Goal: Information Seeking & Learning: Learn about a topic

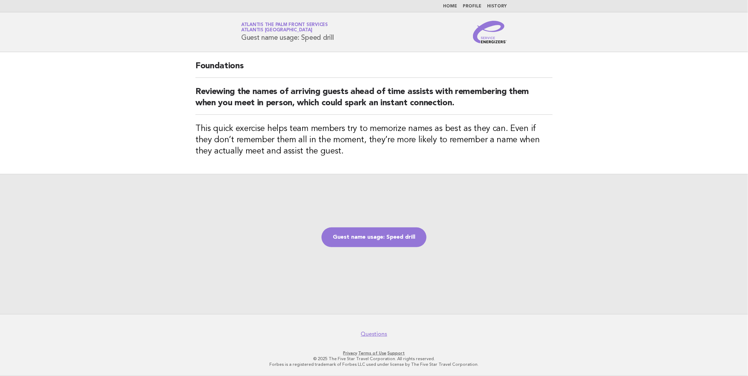
click at [455, 5] on link "Home" at bounding box center [450, 6] width 14 height 4
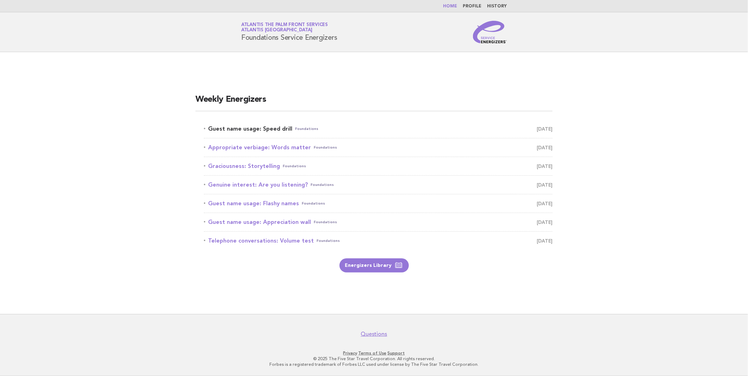
click at [235, 127] on link "Guest name usage: Speed drill Foundations [DATE]" at bounding box center [378, 129] width 349 height 10
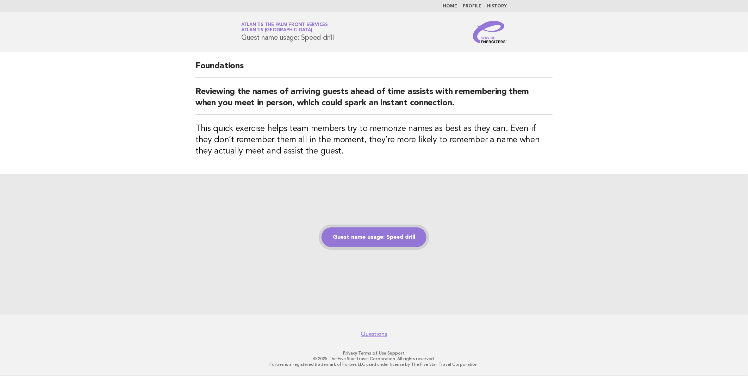
click at [370, 238] on link "Guest name usage: Speed drill" at bounding box center [374, 238] width 105 height 20
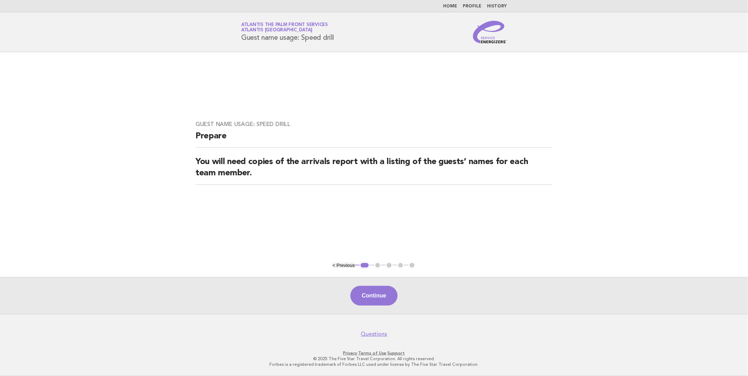
click at [452, 6] on link "Home" at bounding box center [450, 6] width 14 height 4
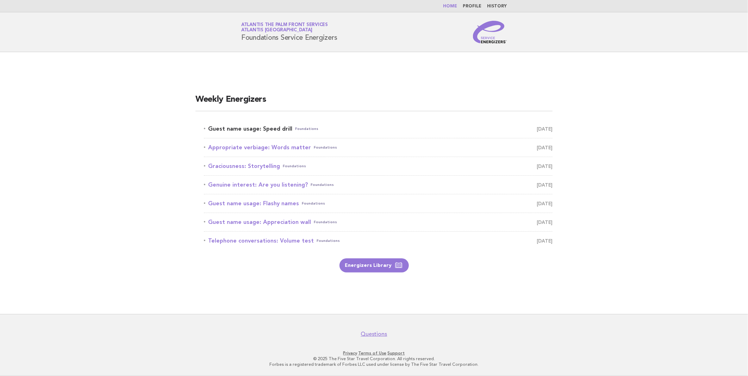
click at [267, 125] on link "Guest name usage: Speed drill Foundations [DATE]" at bounding box center [378, 129] width 349 height 10
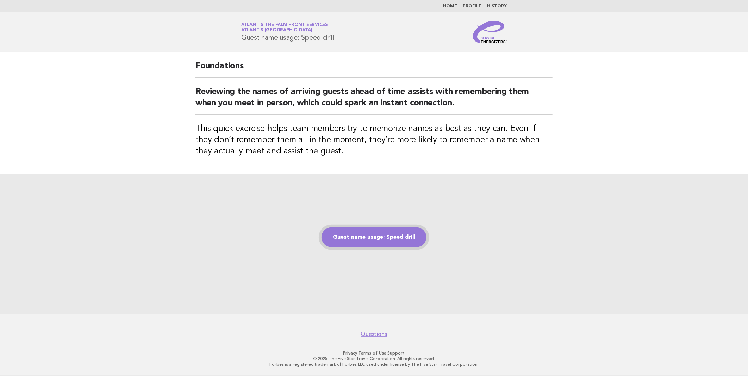
click at [367, 235] on link "Guest name usage: Speed drill" at bounding box center [374, 238] width 105 height 20
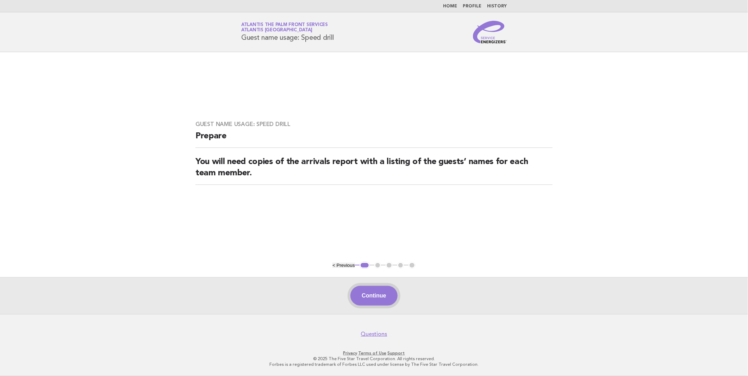
click at [372, 297] on button "Continue" at bounding box center [374, 296] width 47 height 20
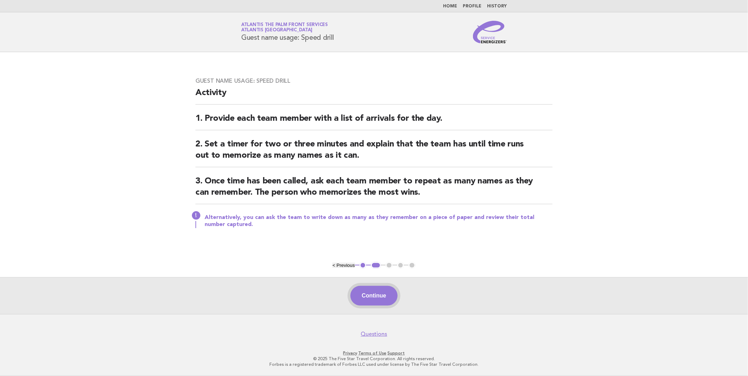
click at [378, 295] on button "Continue" at bounding box center [374, 296] width 47 height 20
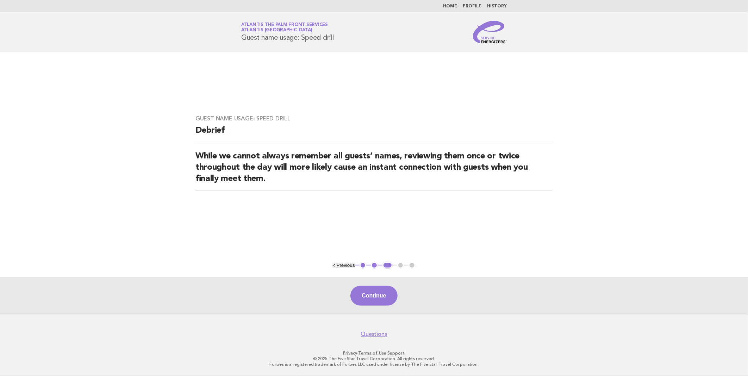
click at [452, 6] on link "Home" at bounding box center [450, 6] width 14 height 4
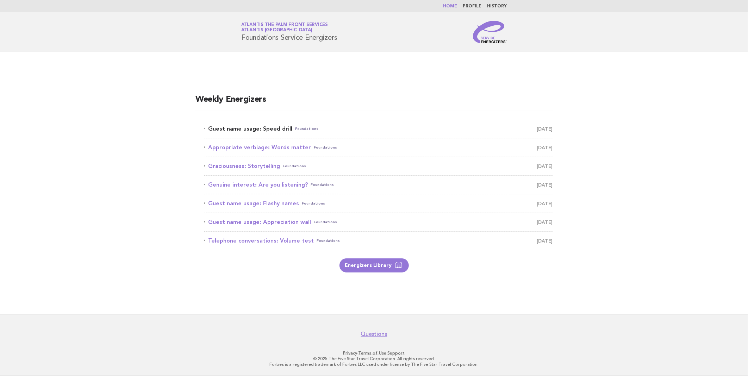
click at [242, 128] on link "Guest name usage: Speed drill Foundations [DATE]" at bounding box center [378, 129] width 349 height 10
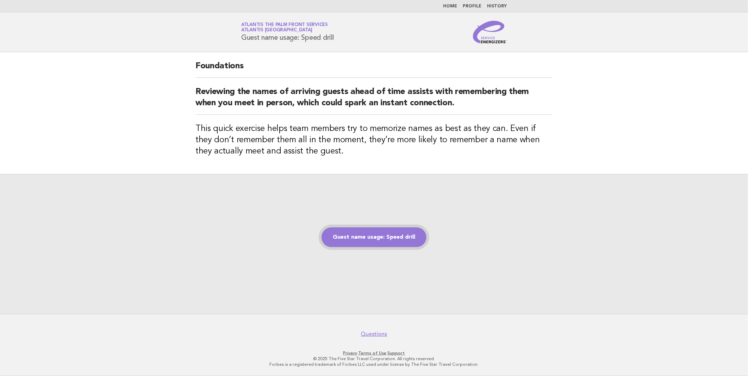
click at [370, 245] on link "Guest name usage: Speed drill" at bounding box center [374, 238] width 105 height 20
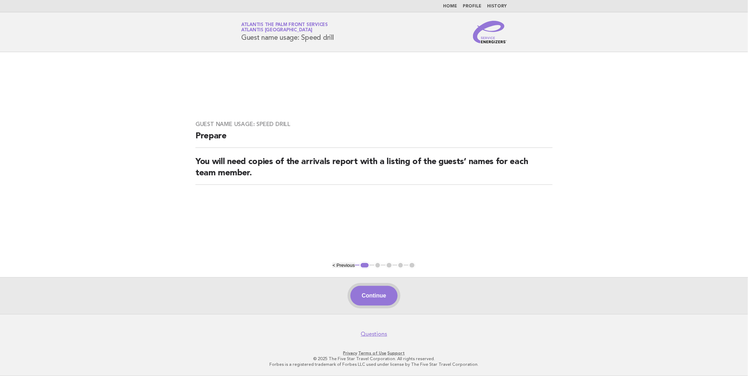
click at [373, 298] on button "Continue" at bounding box center [374, 296] width 47 height 20
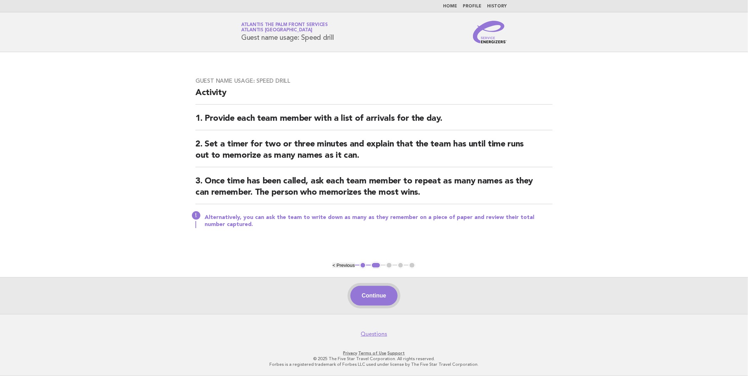
click at [369, 298] on button "Continue" at bounding box center [374, 296] width 47 height 20
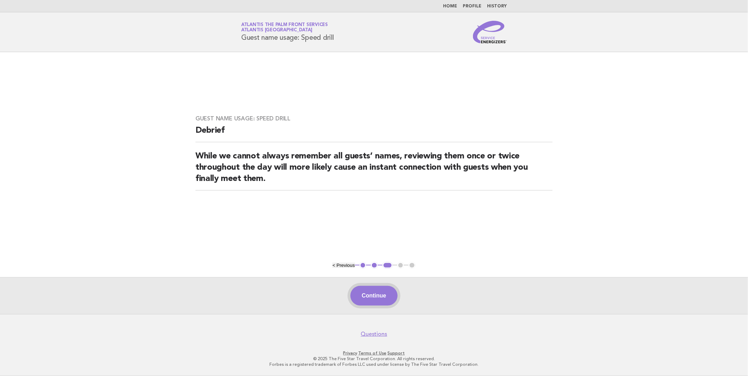
click at [378, 296] on button "Continue" at bounding box center [374, 296] width 47 height 20
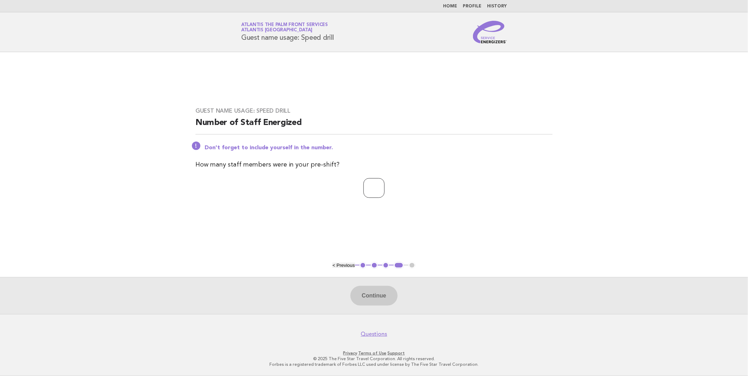
click at [377, 191] on input "number" at bounding box center [374, 188] width 21 height 20
type input "**"
click at [374, 294] on button "Continue" at bounding box center [374, 296] width 47 height 20
